Goal: Transaction & Acquisition: Obtain resource

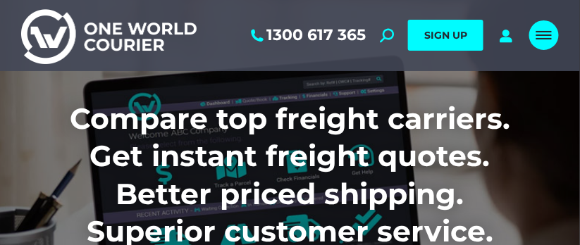
click at [551, 35] on span "Mobile menu icon" at bounding box center [545, 35] width 16 height 1
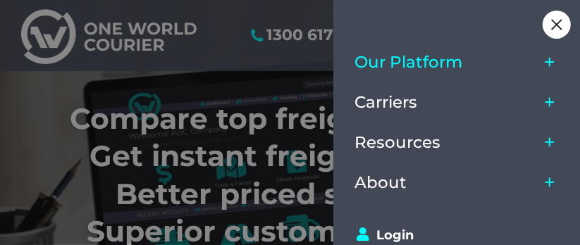
click at [429, 63] on span "Our Platform" at bounding box center [409, 62] width 108 height 19
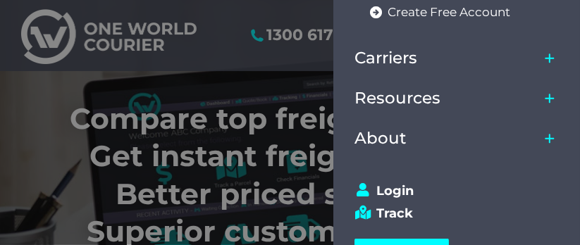
scroll to position [231, 0]
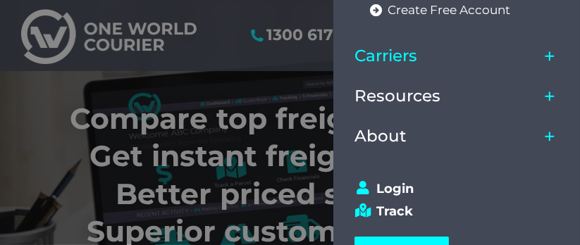
click at [381, 56] on span "Carriers" at bounding box center [386, 56] width 63 height 19
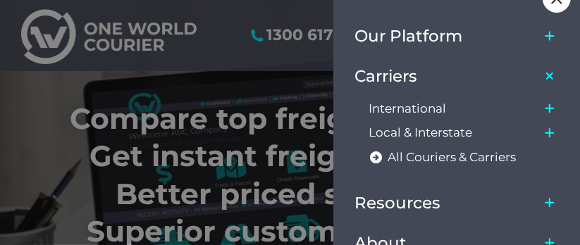
scroll to position [25, 0]
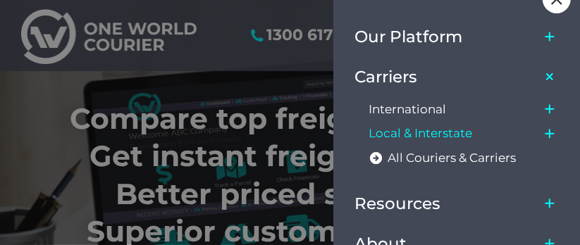
click at [414, 133] on span "Local & Interstate" at bounding box center [421, 133] width 104 height 15
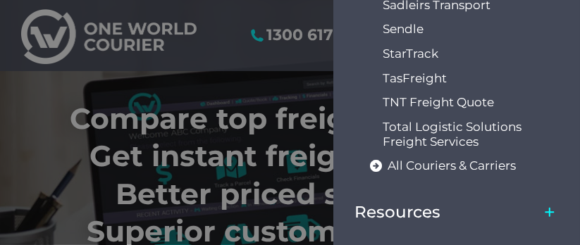
scroll to position [674, 0]
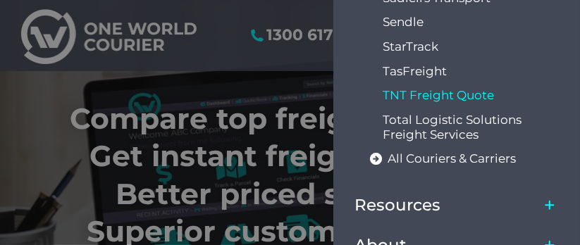
click at [459, 88] on span "TNT Freight Quote" at bounding box center [438, 95] width 111 height 15
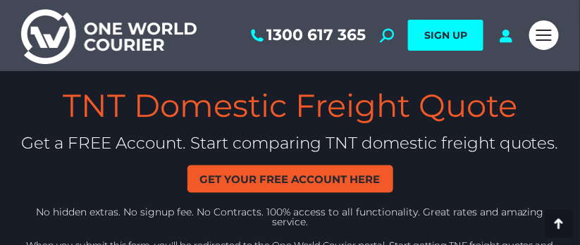
scroll to position [2369, 0]
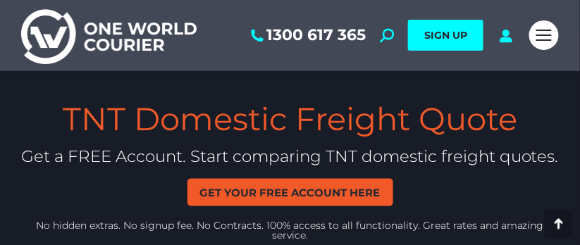
drag, startPoint x: 585, startPoint y: 19, endPoint x: 617, endPoint y: 186, distance: 170.1
click at [314, 188] on span "Get your free account here" at bounding box center [290, 193] width 180 height 11
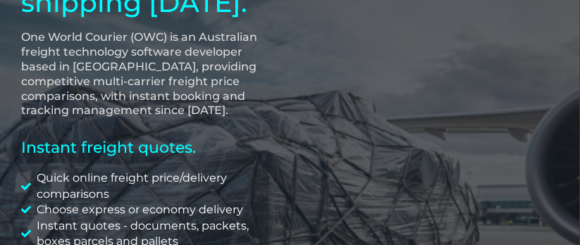
scroll to position [190, 0]
